Goal: Information Seeking & Learning: Learn about a topic

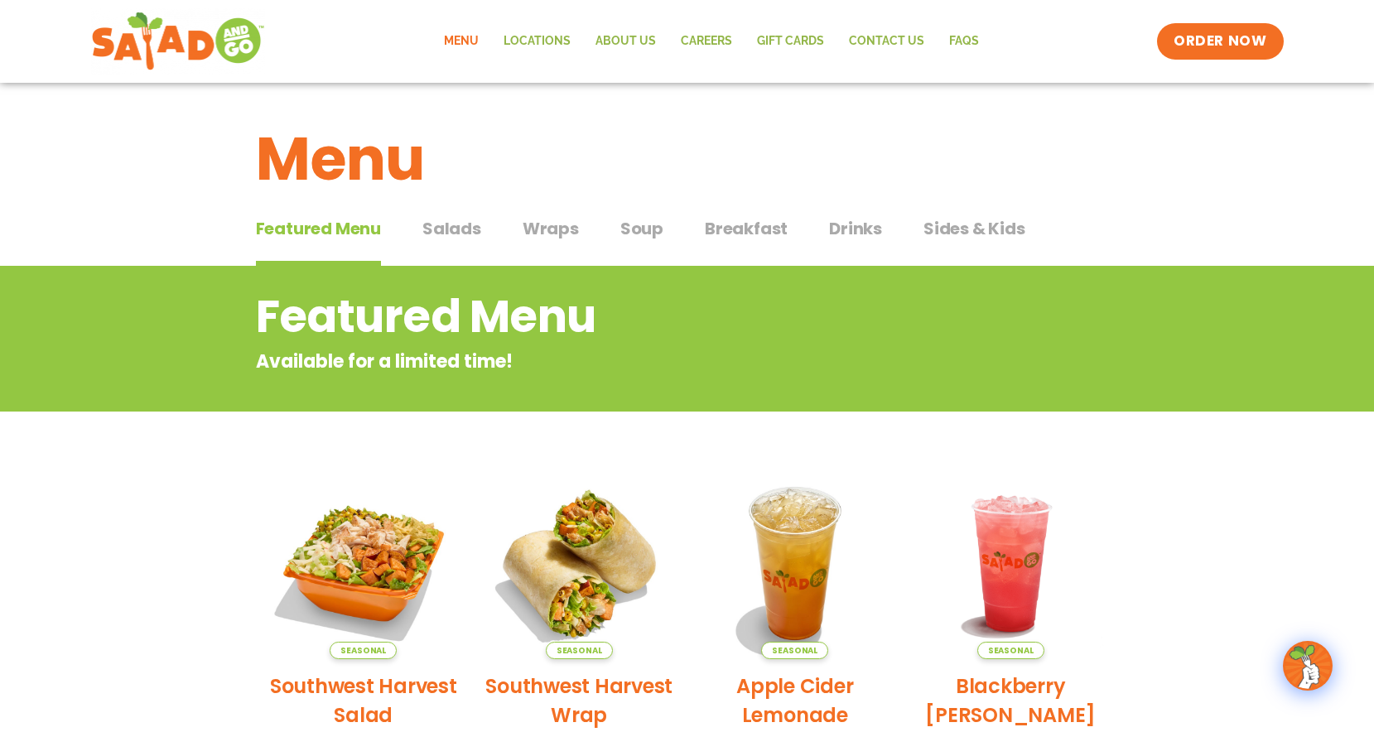
click at [427, 229] on span "Salads" at bounding box center [451, 228] width 59 height 25
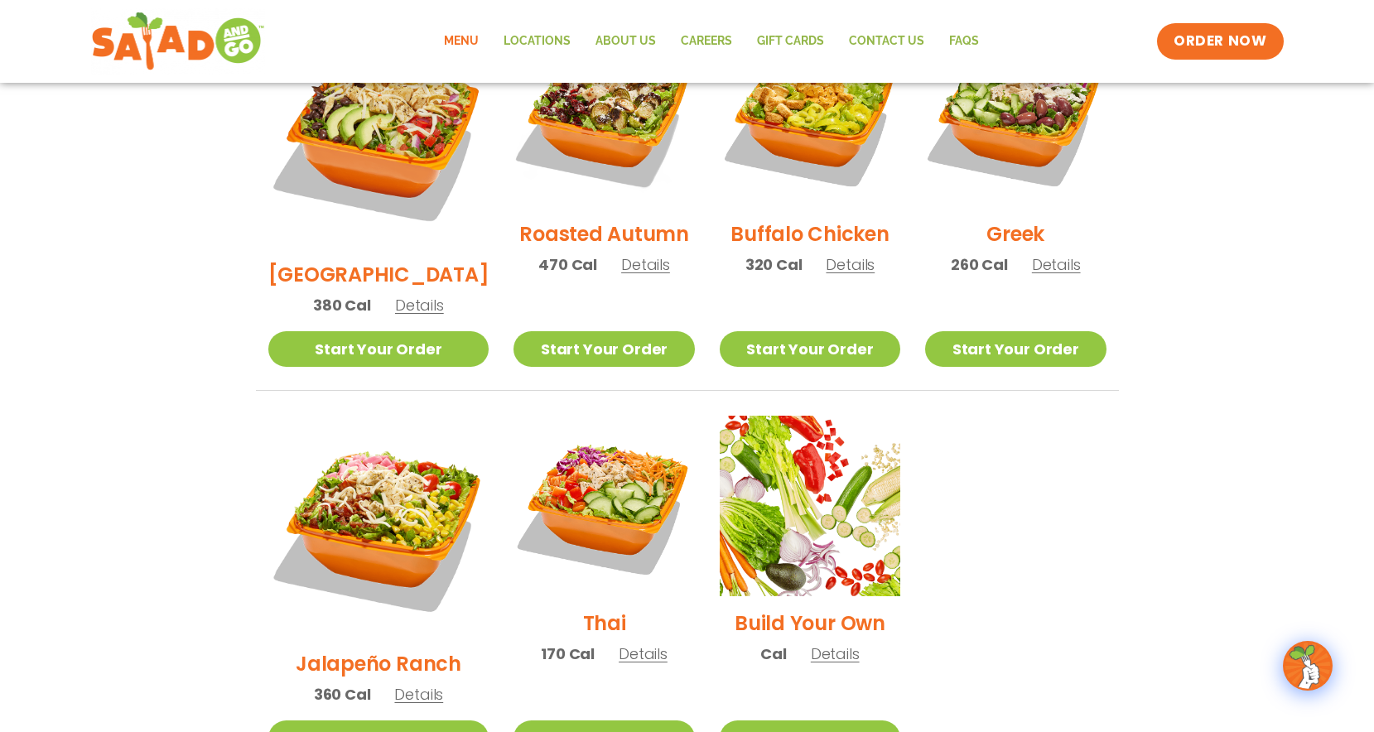
scroll to position [945, 0]
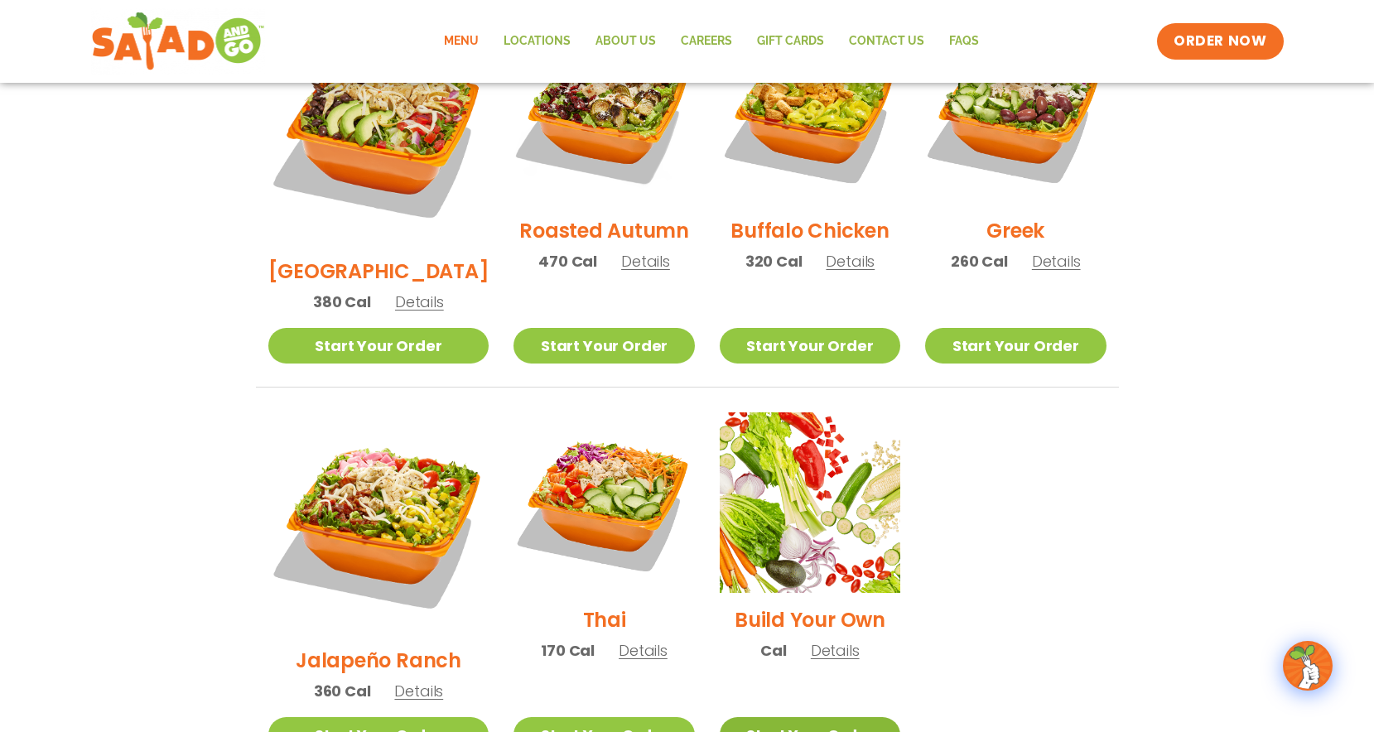
click at [760, 717] on link "Start Your Order" at bounding box center [810, 735] width 181 height 36
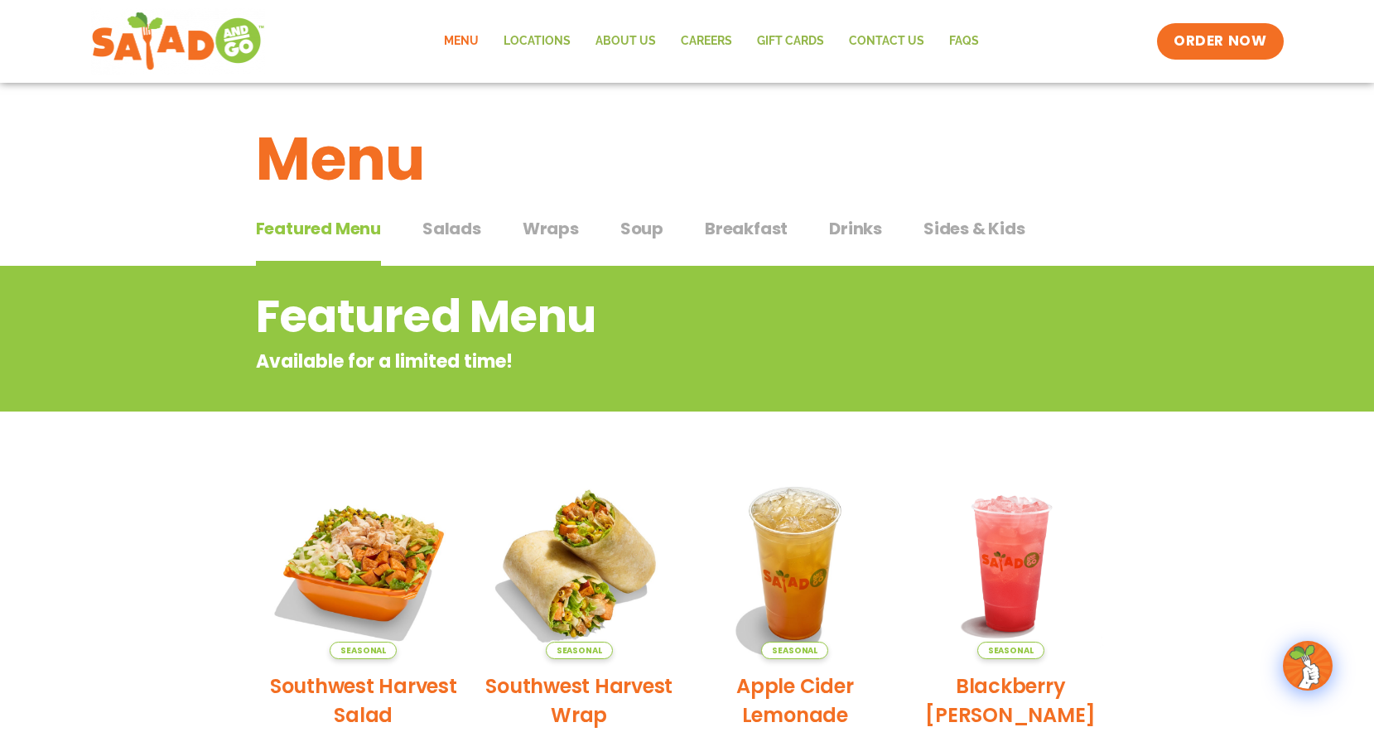
click at [458, 234] on span "Salads" at bounding box center [451, 228] width 59 height 25
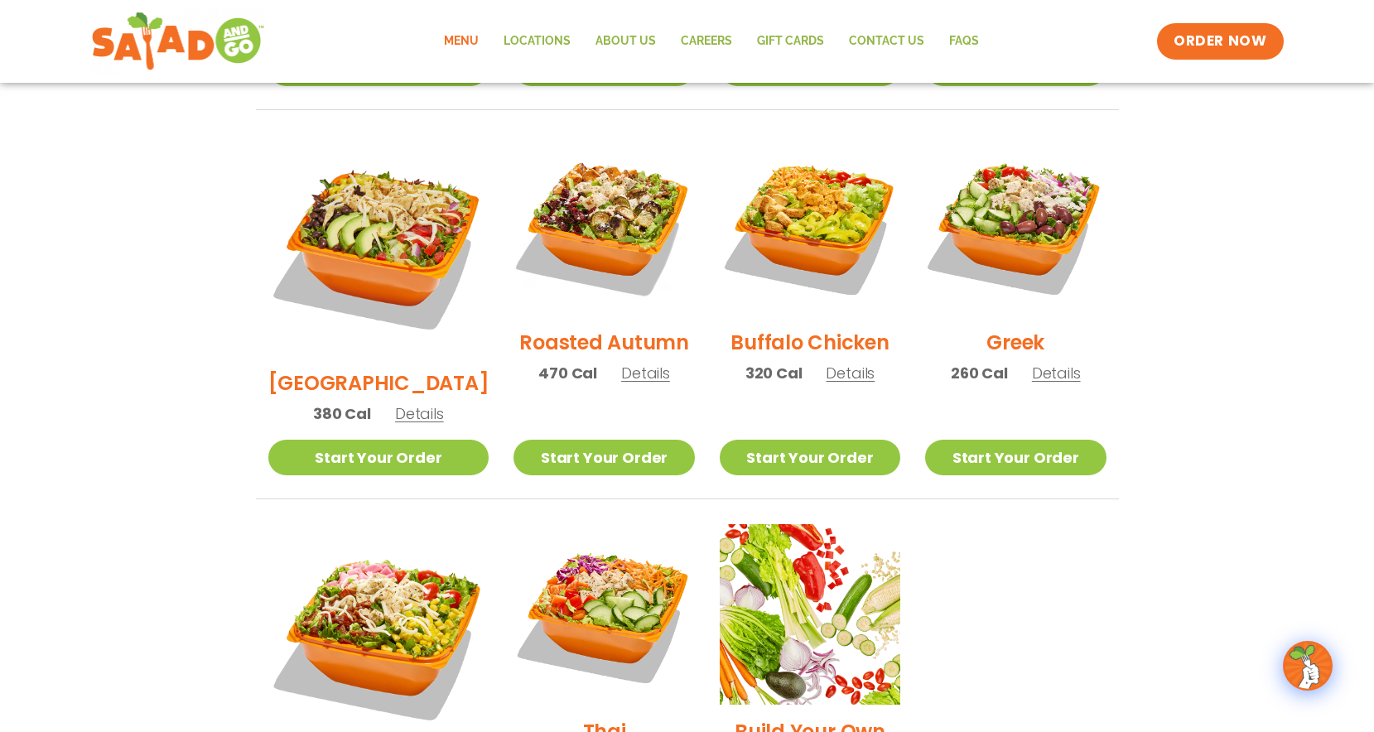
scroll to position [835, 0]
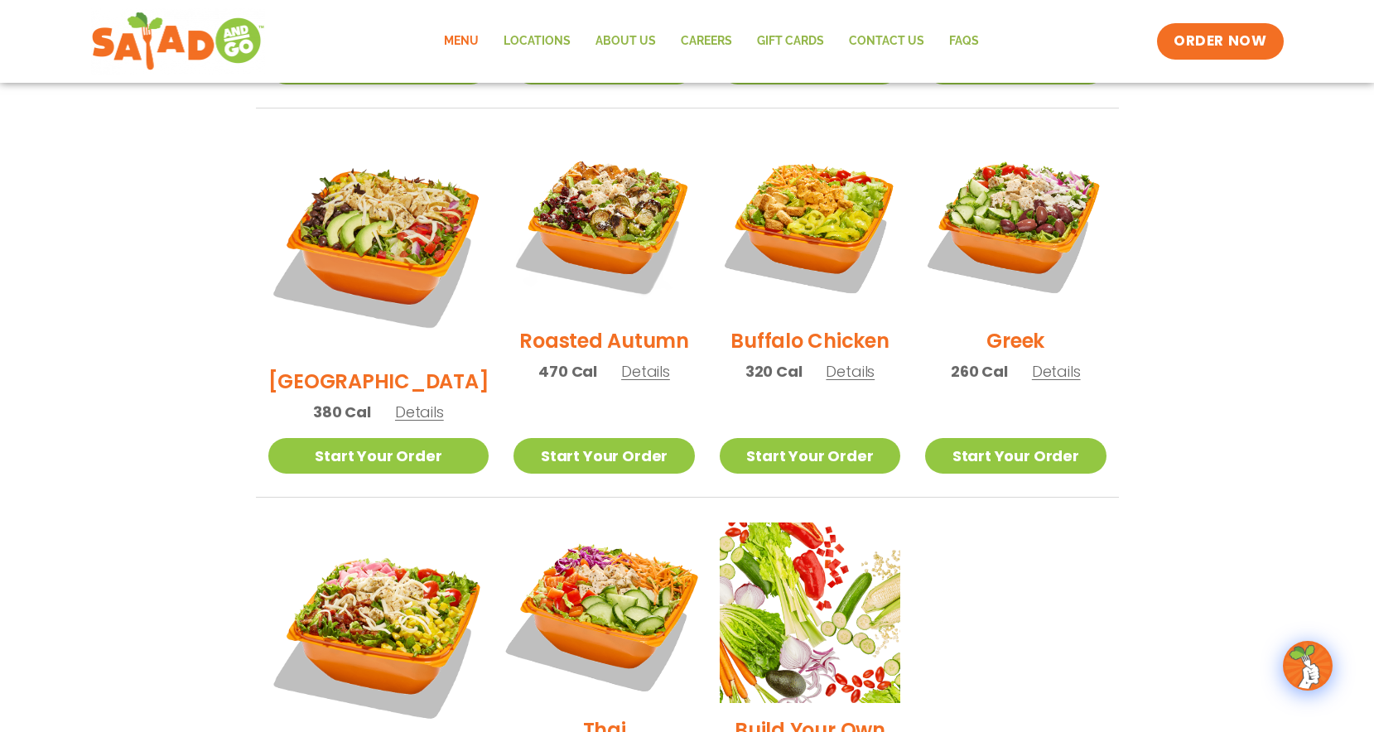
click at [642, 507] on img at bounding box center [604, 613] width 212 height 212
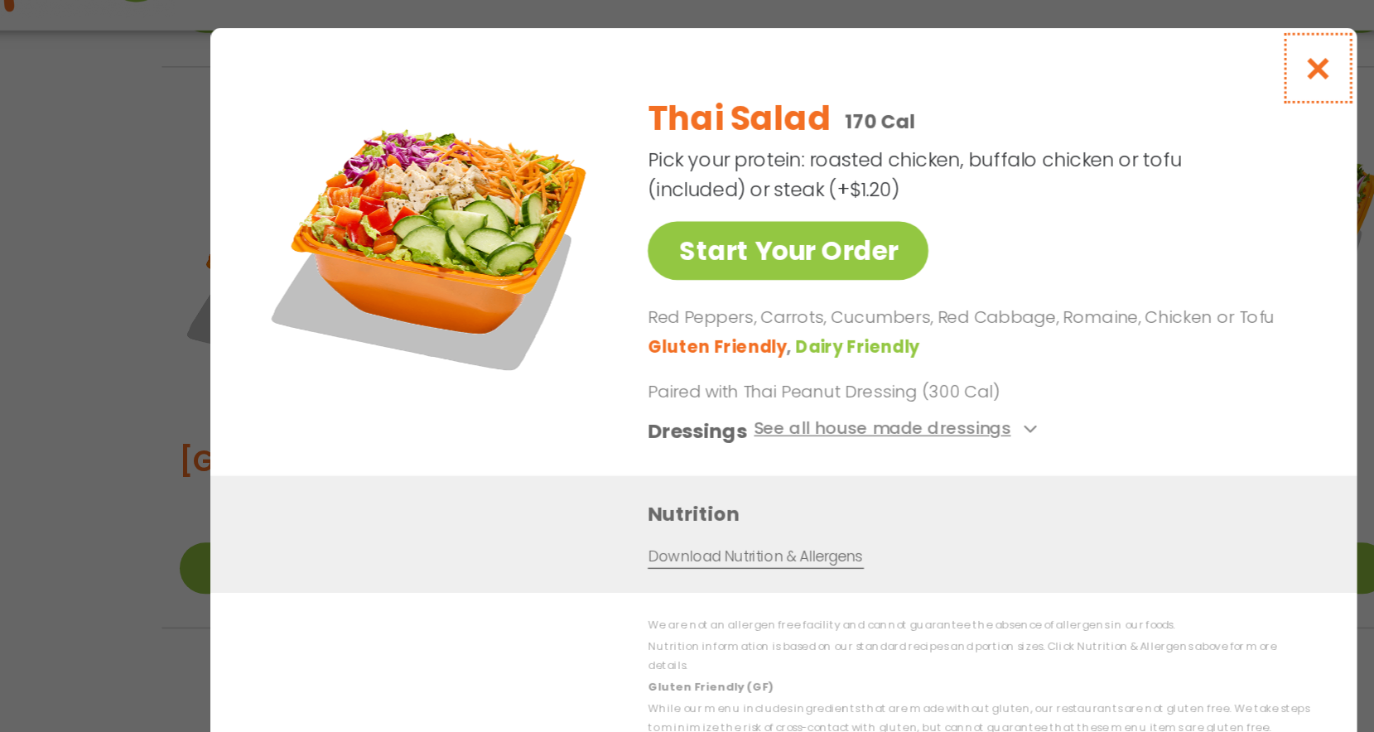
click at [1058, 115] on icon "Close modal" at bounding box center [1057, 108] width 21 height 17
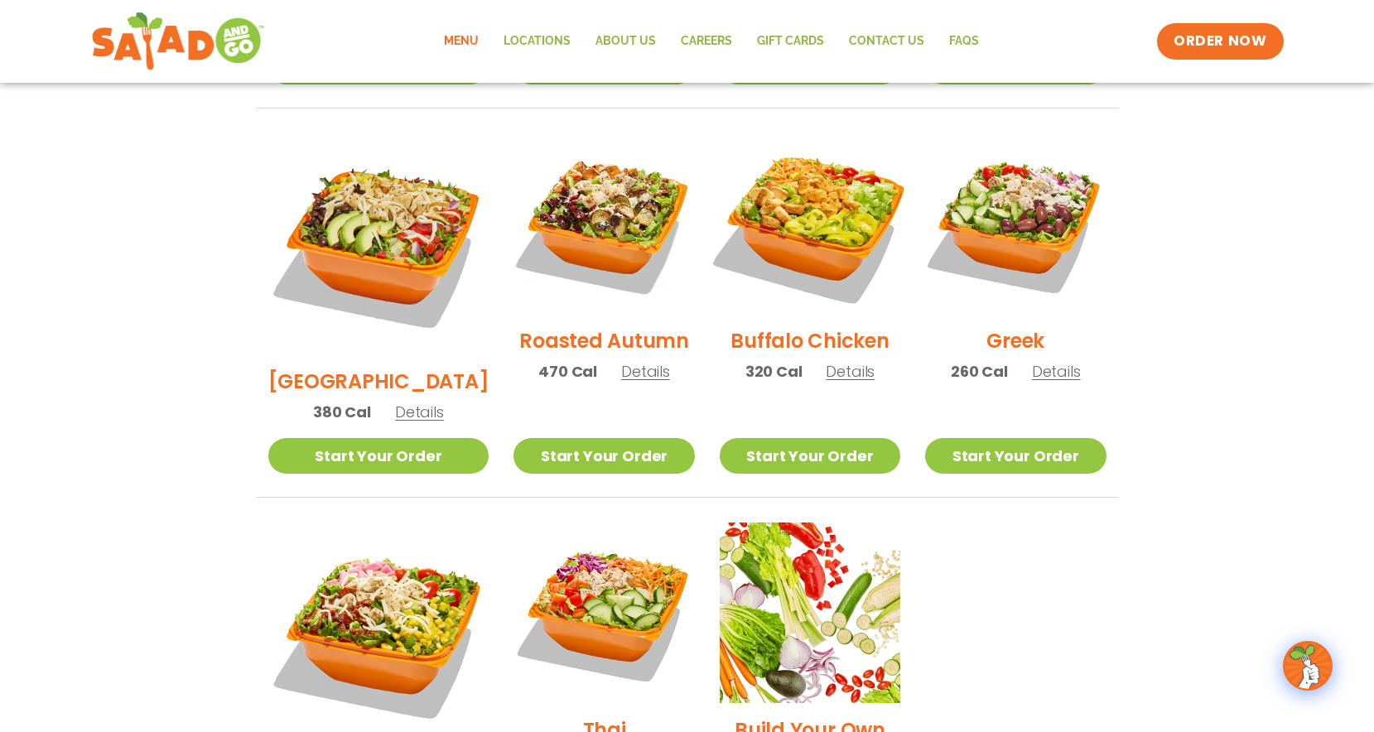
scroll to position [812, 0]
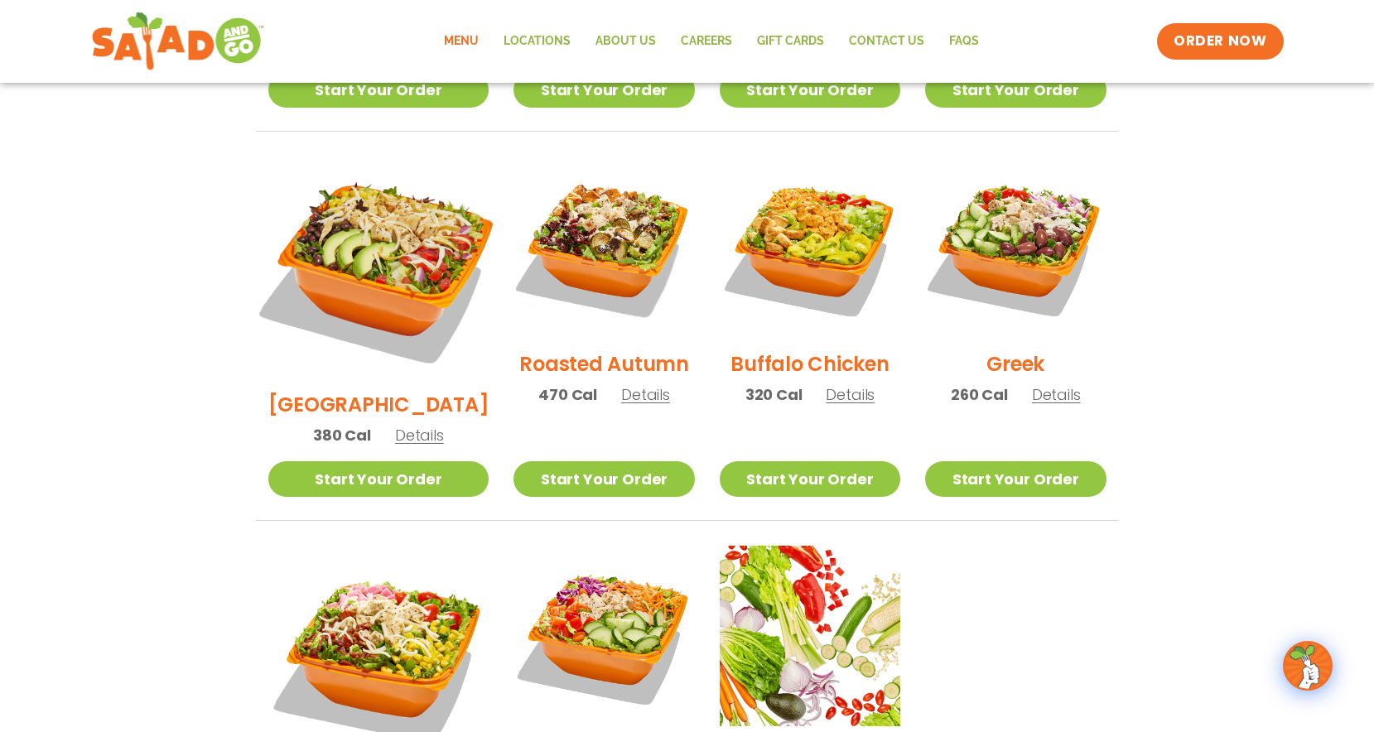
click at [385, 215] on img at bounding box center [377, 267] width 259 height 259
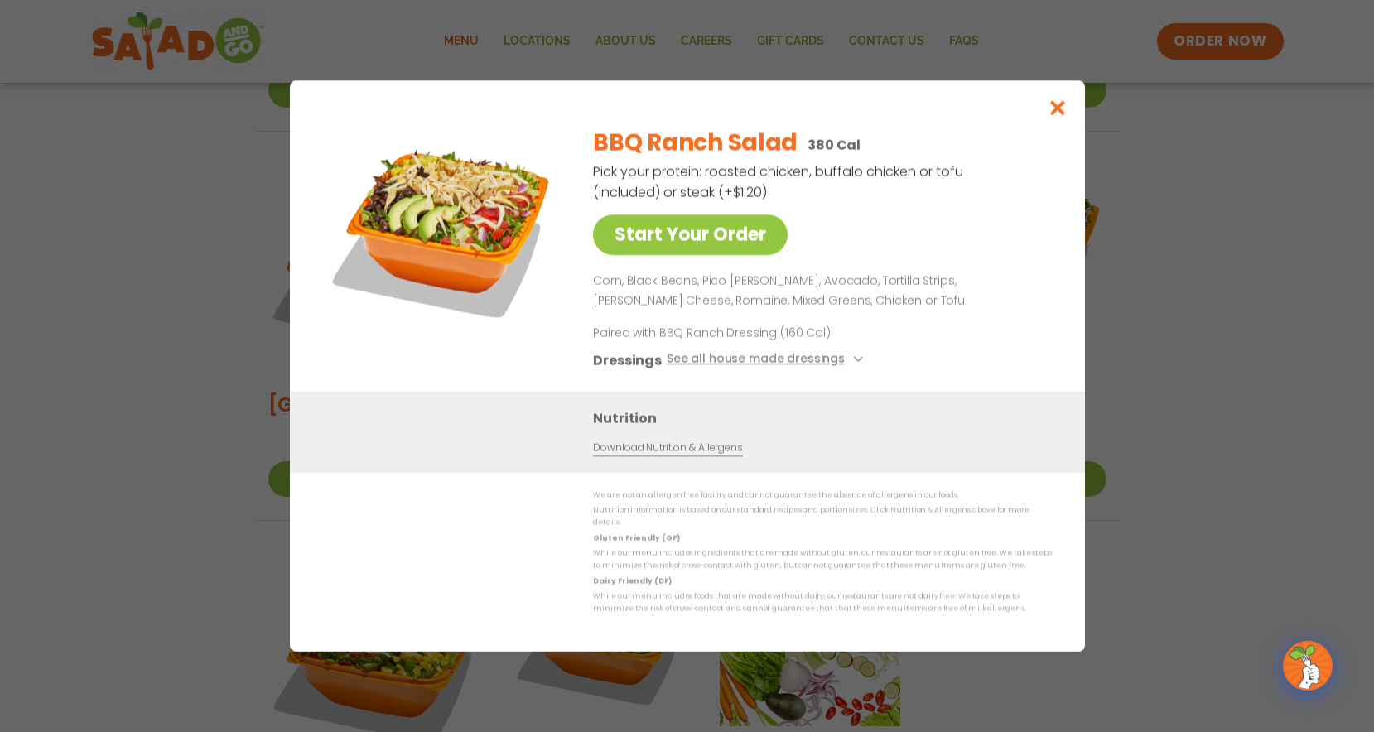
click at [668, 456] on link "Download Nutrition & Allergens" at bounding box center [667, 449] width 149 height 16
click at [1053, 116] on icon "Close modal" at bounding box center [1057, 107] width 21 height 17
